Goal: Transaction & Acquisition: Book appointment/travel/reservation

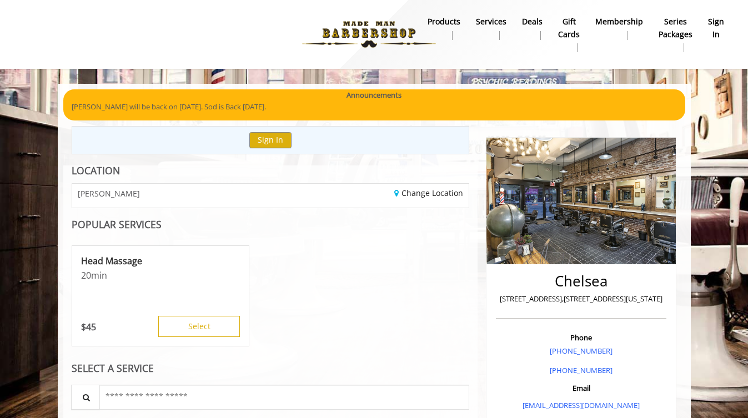
click at [103, 194] on span "[PERSON_NAME]" at bounding box center [109, 193] width 62 height 8
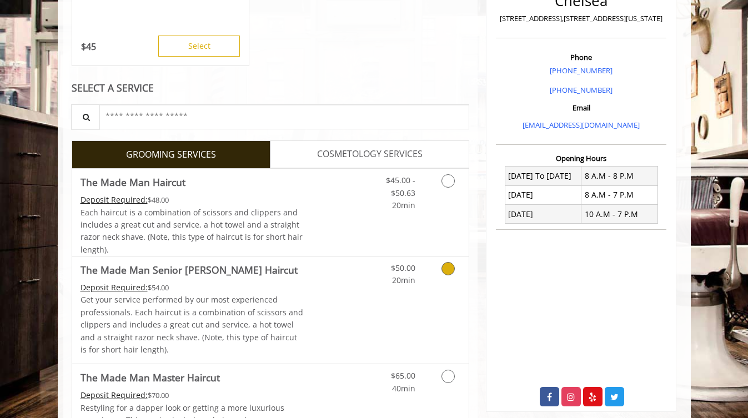
scroll to position [281, 0]
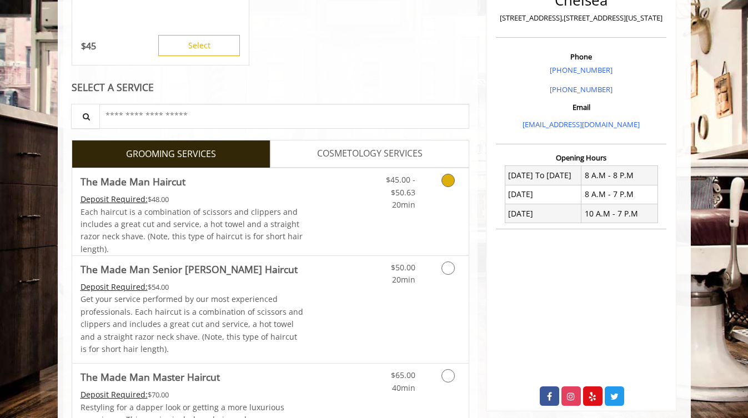
click at [446, 179] on icon "Grooming services" at bounding box center [447, 180] width 13 height 13
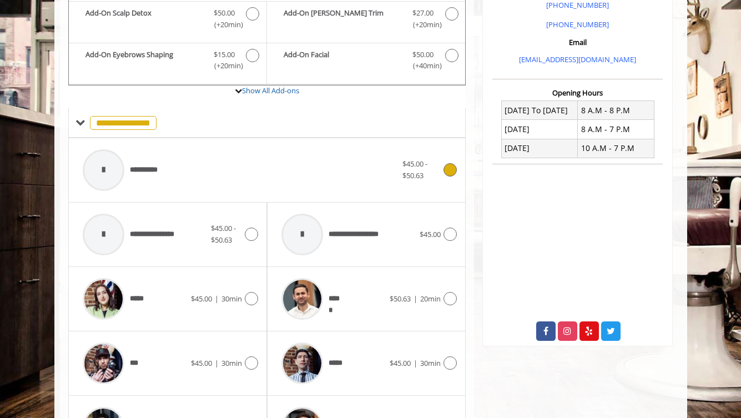
scroll to position [348, 0]
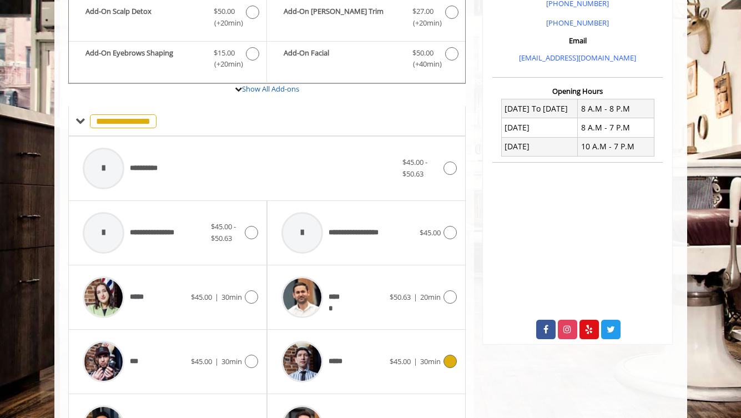
click at [358, 359] on div "*****" at bounding box center [333, 361] width 114 height 53
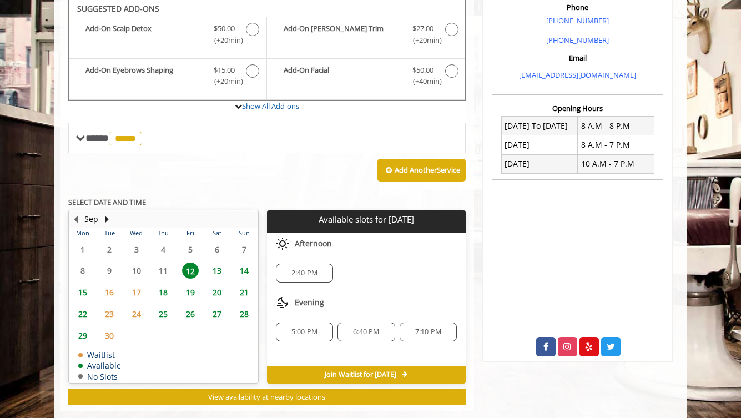
scroll to position [329, 0]
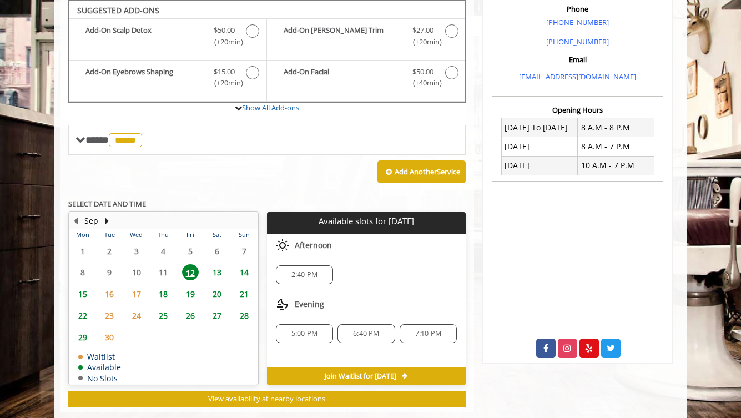
click at [217, 272] on span "13" at bounding box center [217, 272] width 17 height 16
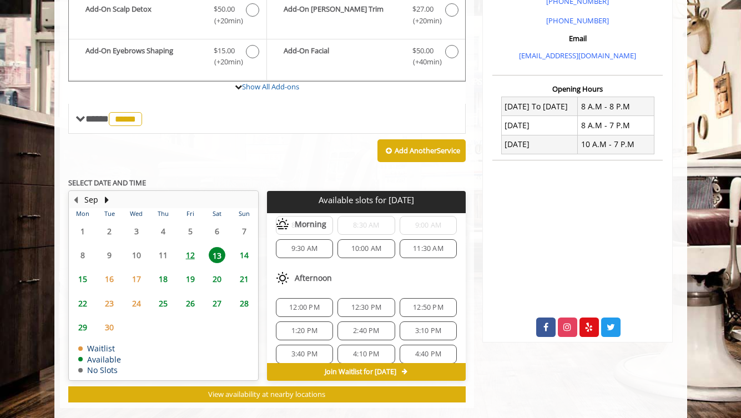
scroll to position [37, 0]
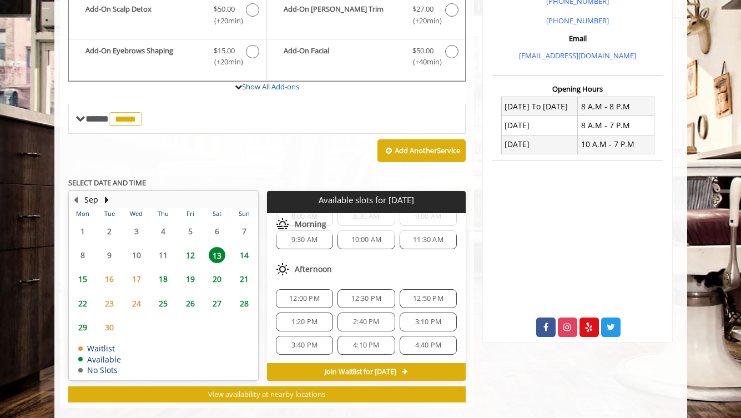
click at [240, 255] on span "14" at bounding box center [244, 255] width 17 height 16
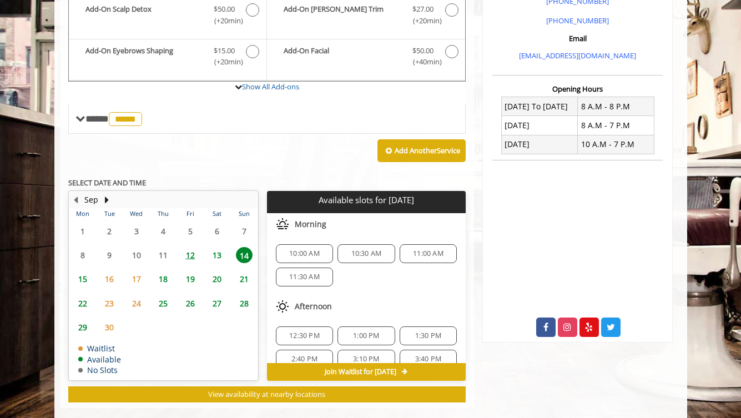
scroll to position [366, 0]
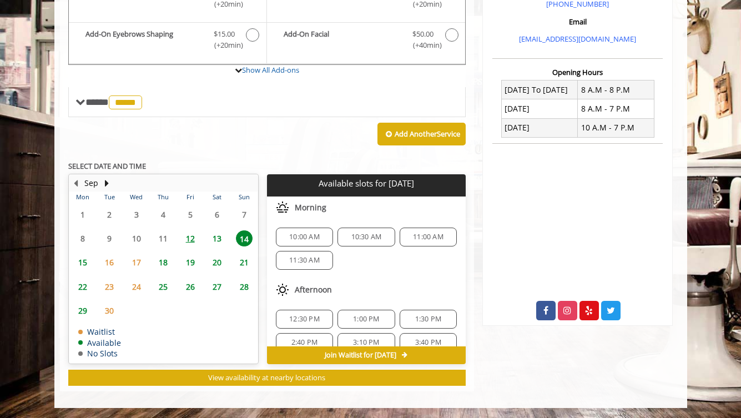
click at [188, 233] on span "12" at bounding box center [190, 238] width 17 height 16
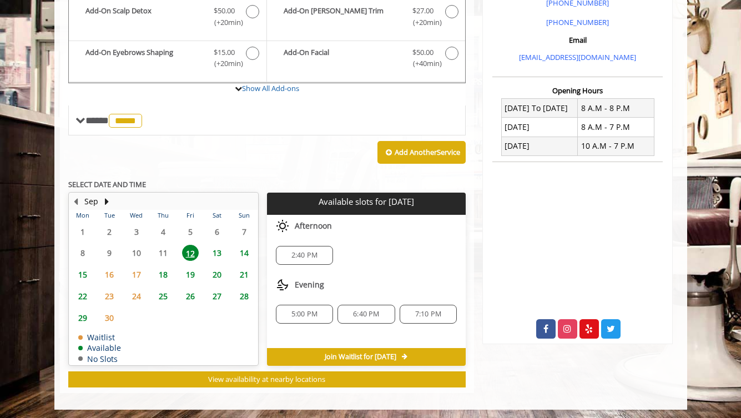
scroll to position [350, 0]
